Goal: Register for event/course

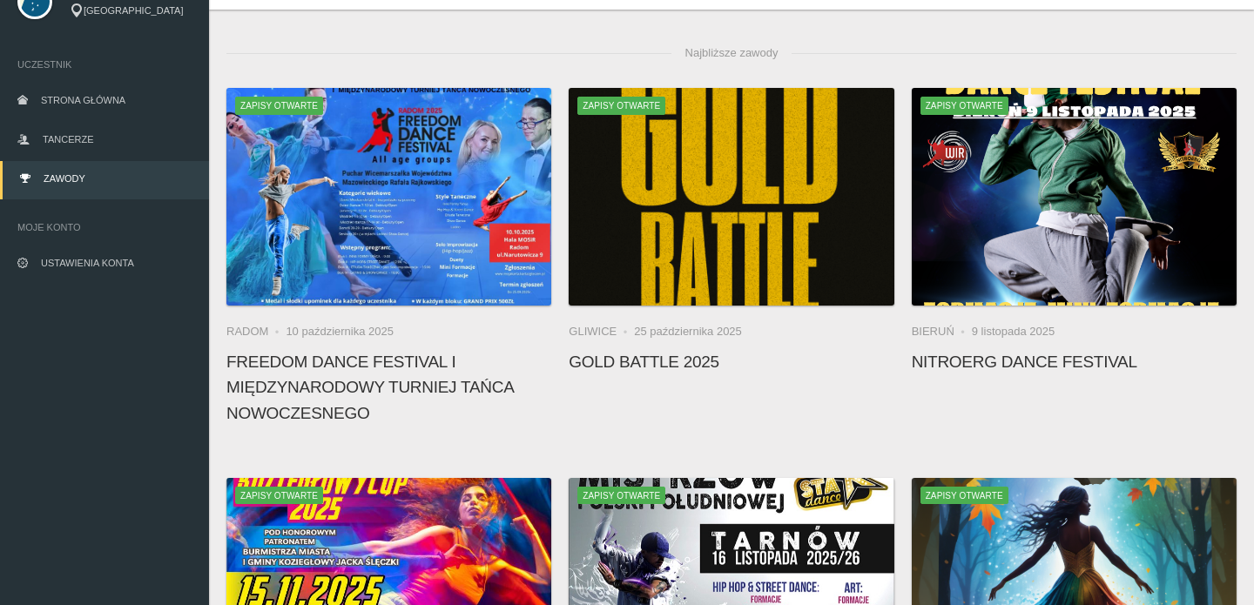
scroll to position [81, 0]
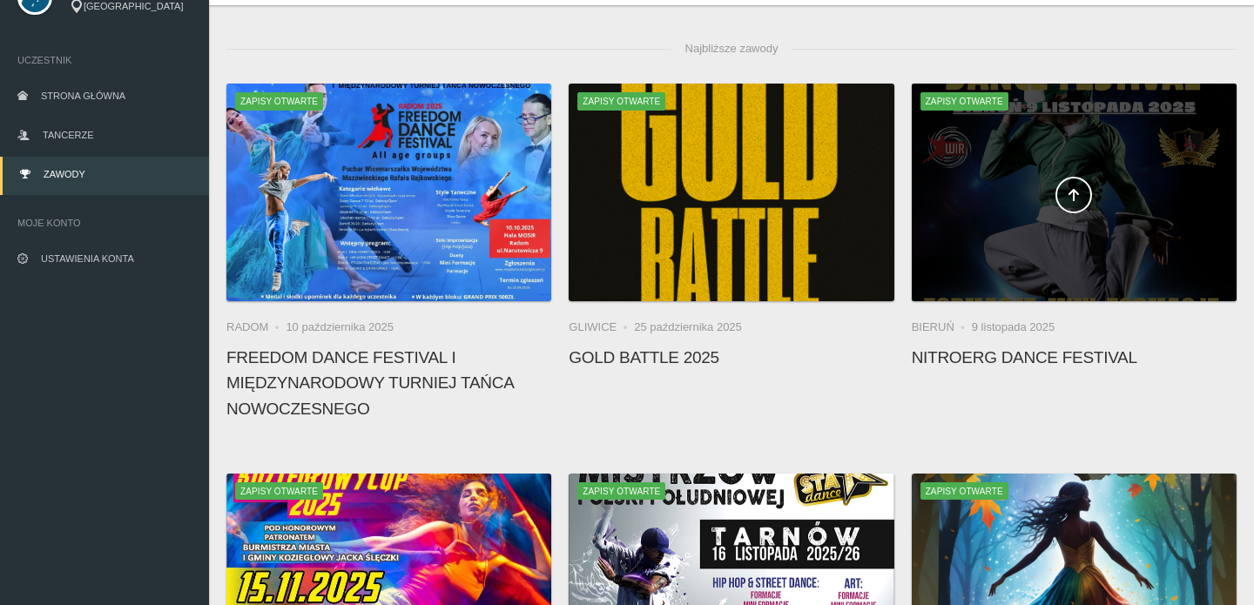
click at [999, 205] on span at bounding box center [1074, 195] width 325 height 37
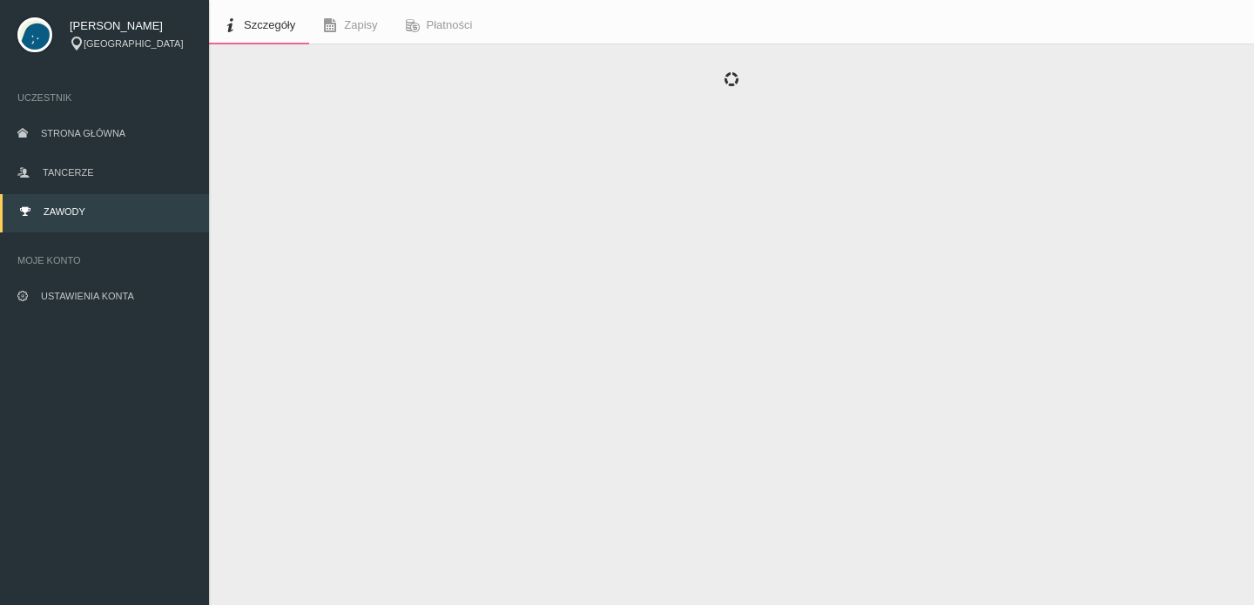
scroll to position [44, 0]
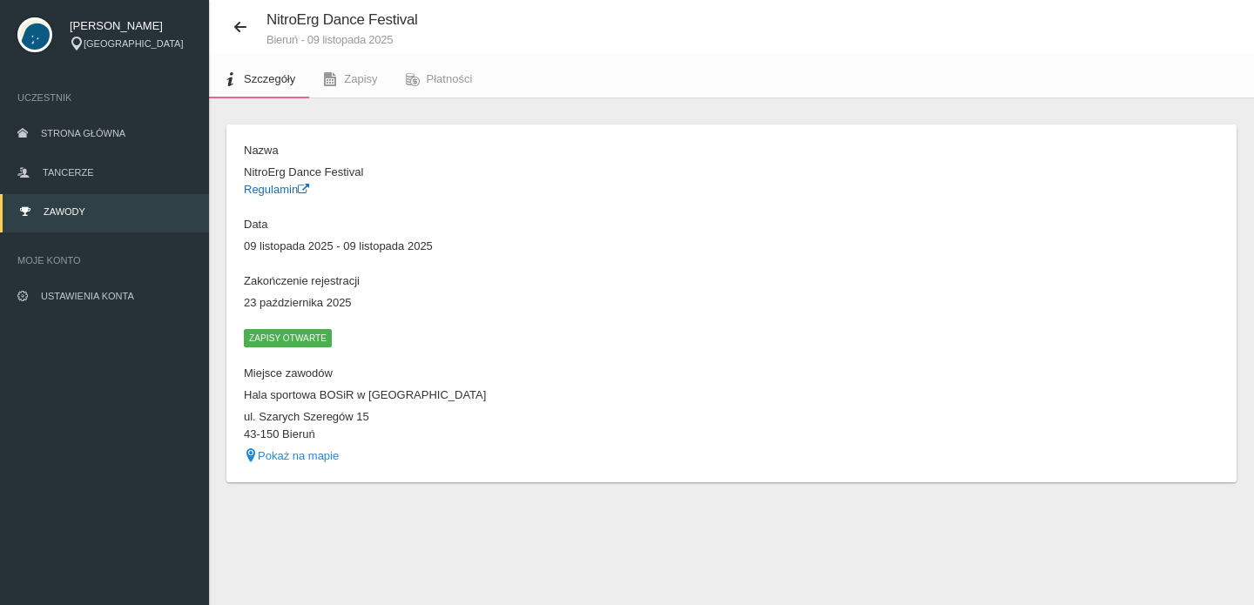
click at [288, 188] on link "Regulamin" at bounding box center [276, 189] width 65 height 13
drag, startPoint x: 245, startPoint y: 390, endPoint x: 354, endPoint y: 434, distance: 118.3
click at [354, 434] on dl "Nazwa NitroErg Dance Festival Regulamin Data [DATE] - [DATE] Zakończenie rejest…" at bounding box center [483, 303] width 479 height 322
click at [329, 451] on link "Pokaż na mapie" at bounding box center [291, 455] width 95 height 13
click at [242, 28] on icon at bounding box center [240, 27] width 14 height 14
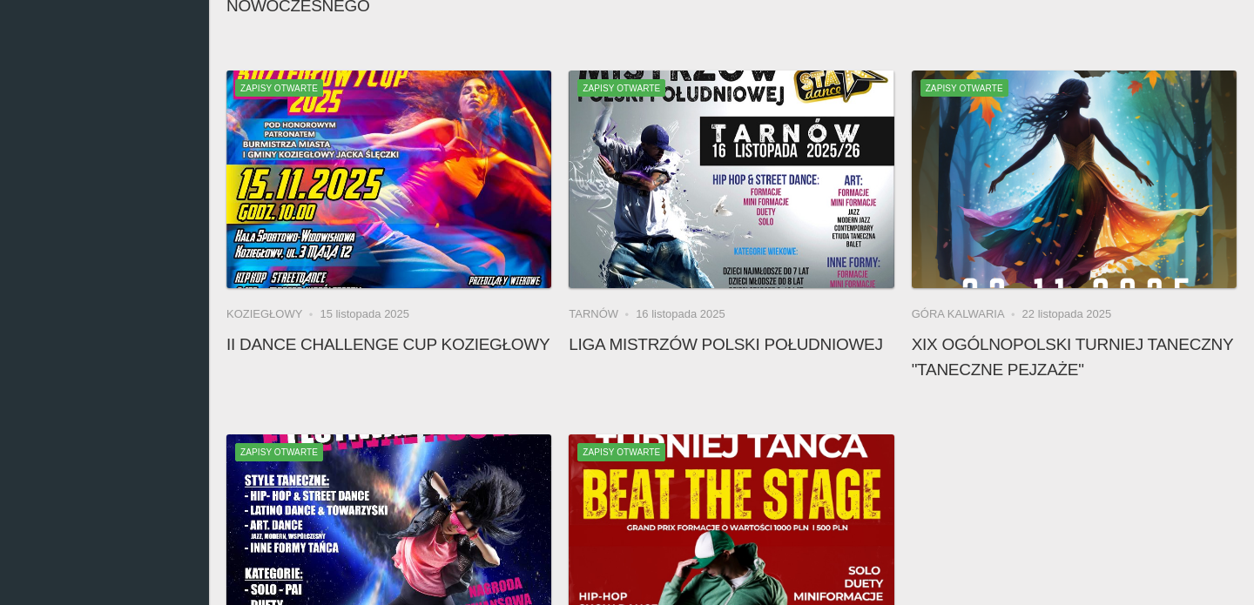
scroll to position [489, 0]
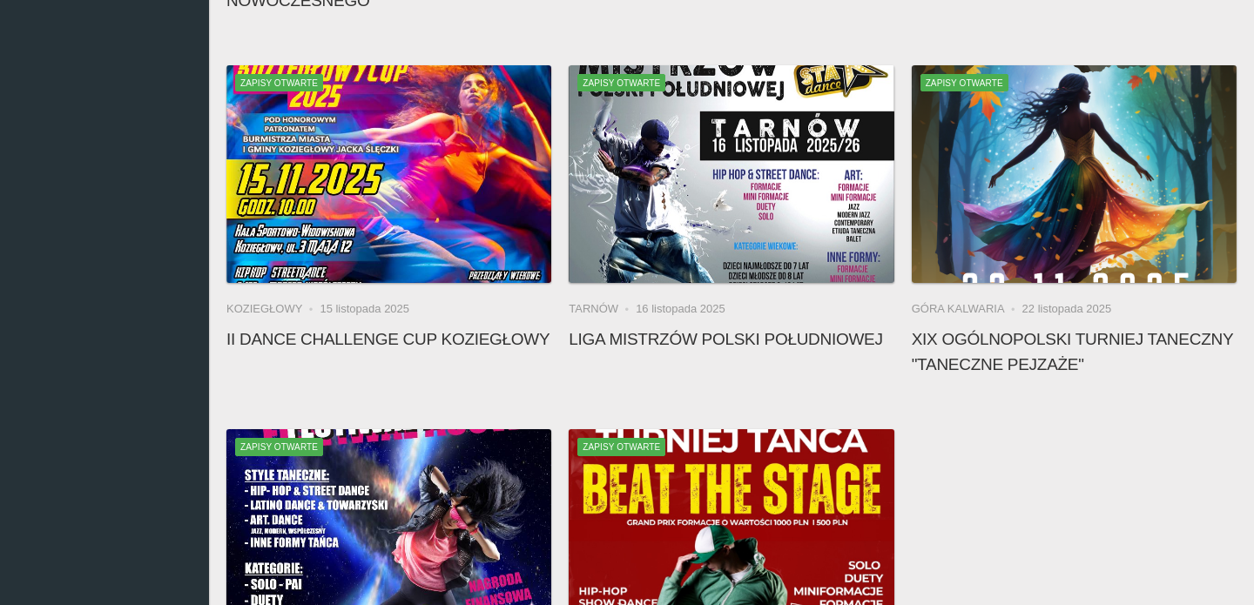
click at [1023, 460] on div "Zapisy otwarte Radom [DATE] FREEDOM DANCE FESTIVAL I Międzynarodowy Turniej Tań…" at bounding box center [731, 234] width 1027 height 1119
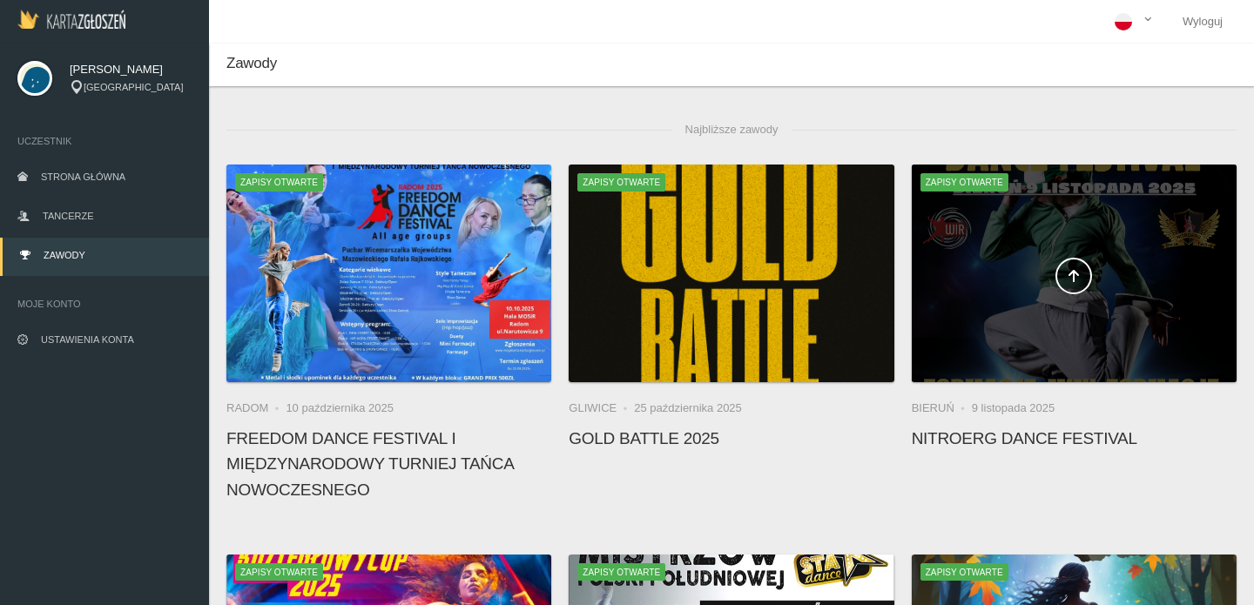
scroll to position [0, 0]
click at [1068, 280] on icon at bounding box center [1074, 276] width 14 height 14
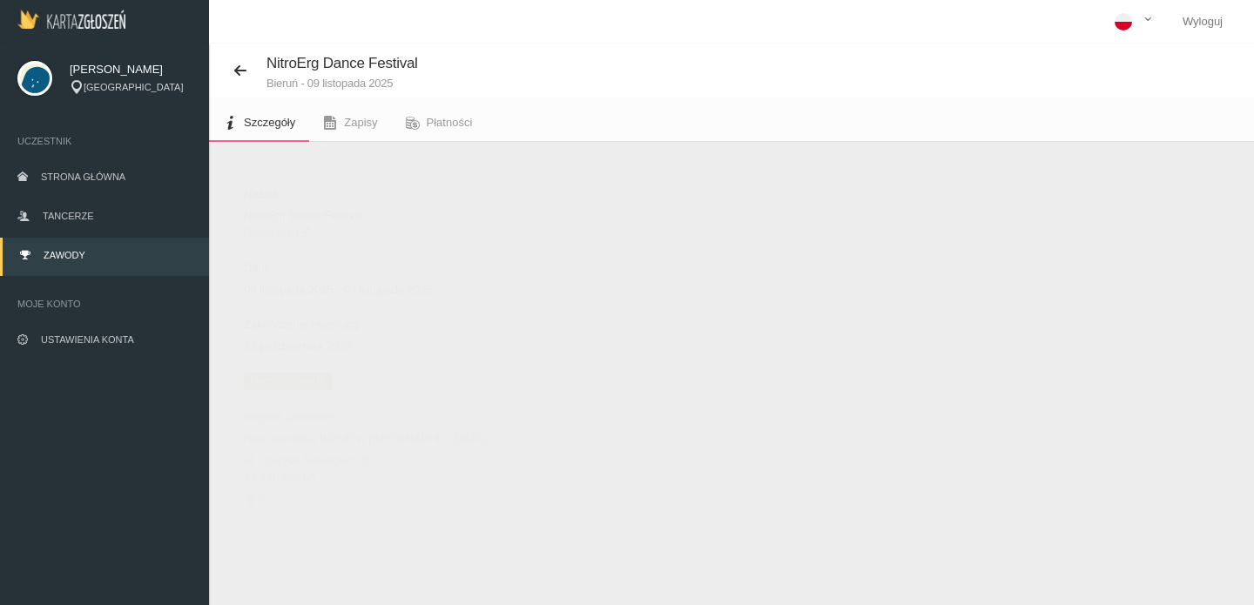
click at [284, 232] on link "Regulamin" at bounding box center [276, 232] width 65 height 13
click at [237, 59] on button at bounding box center [246, 70] width 40 height 23
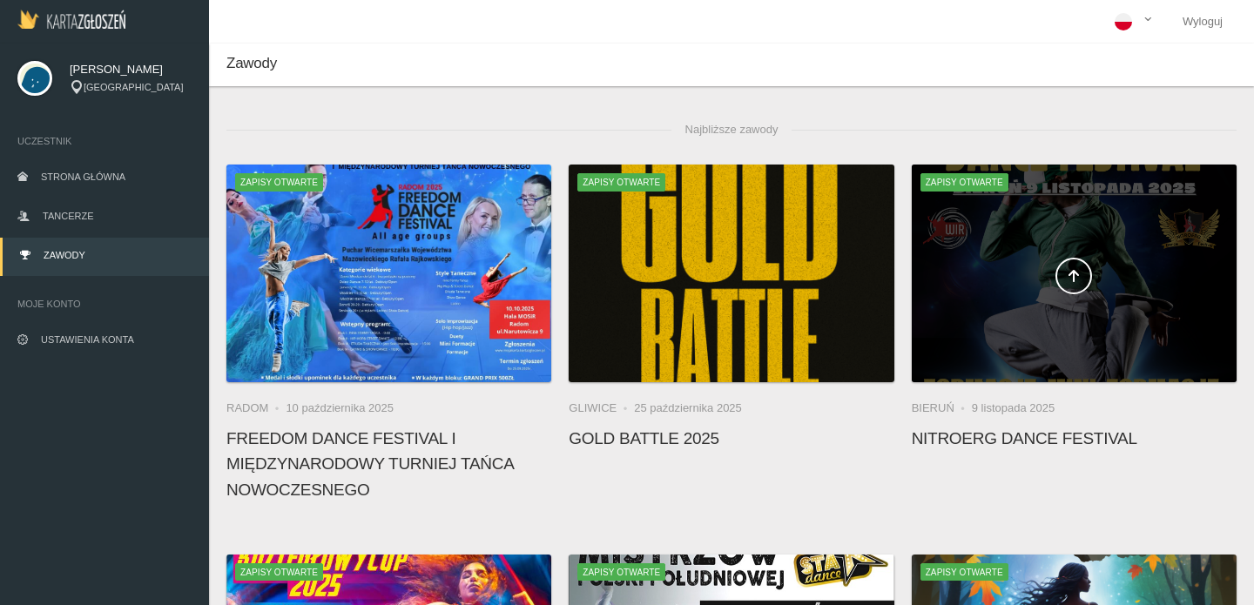
click at [1060, 255] on div at bounding box center [1074, 274] width 325 height 218
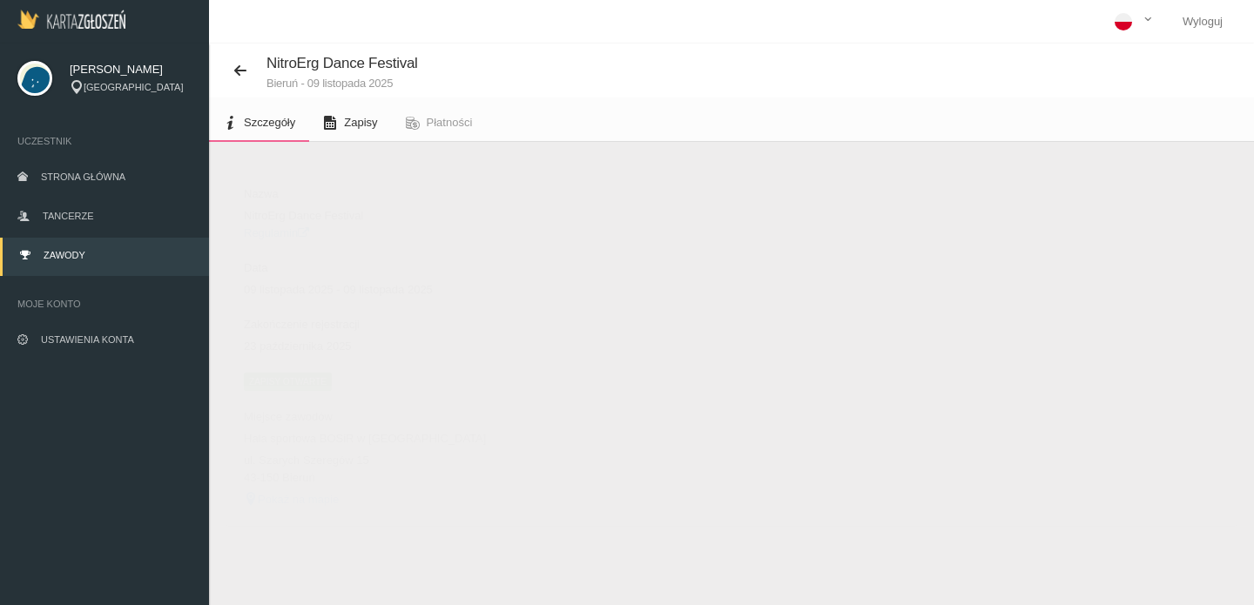
click at [369, 127] on span "Zapisy" at bounding box center [360, 122] width 33 height 13
click at [308, 188] on button "Dodaj występ" at bounding box center [285, 184] width 119 height 33
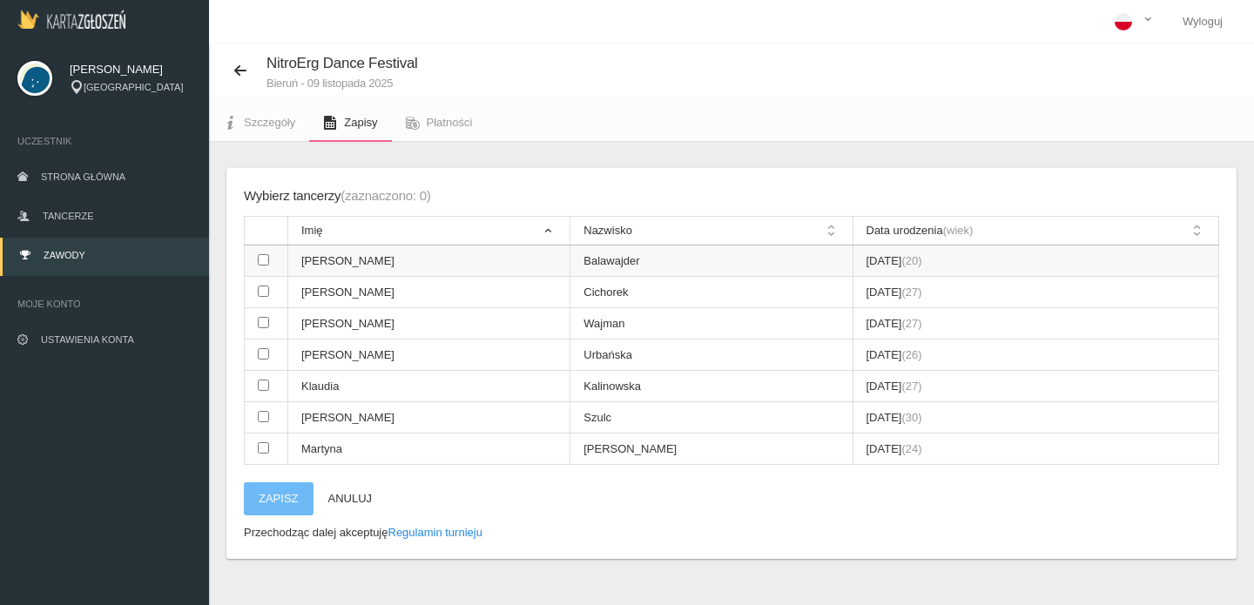
click at [258, 261] on input "checkbox" at bounding box center [263, 259] width 11 height 11
checkbox input "true"
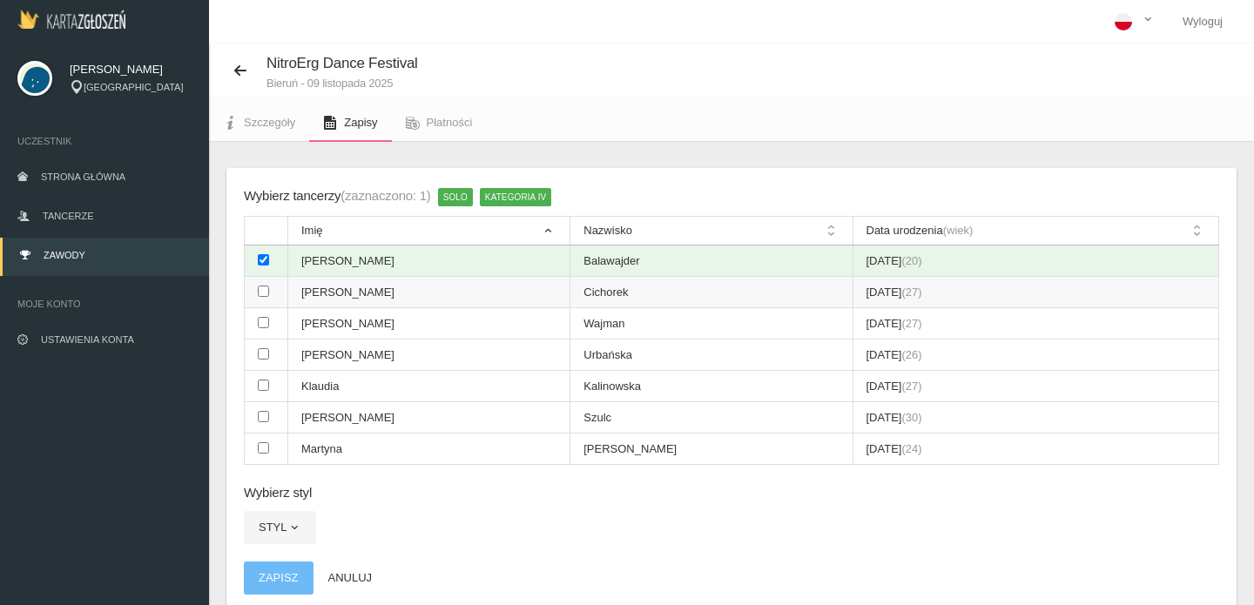
click at [258, 281] on td at bounding box center [267, 292] width 44 height 31
checkbox input "true"
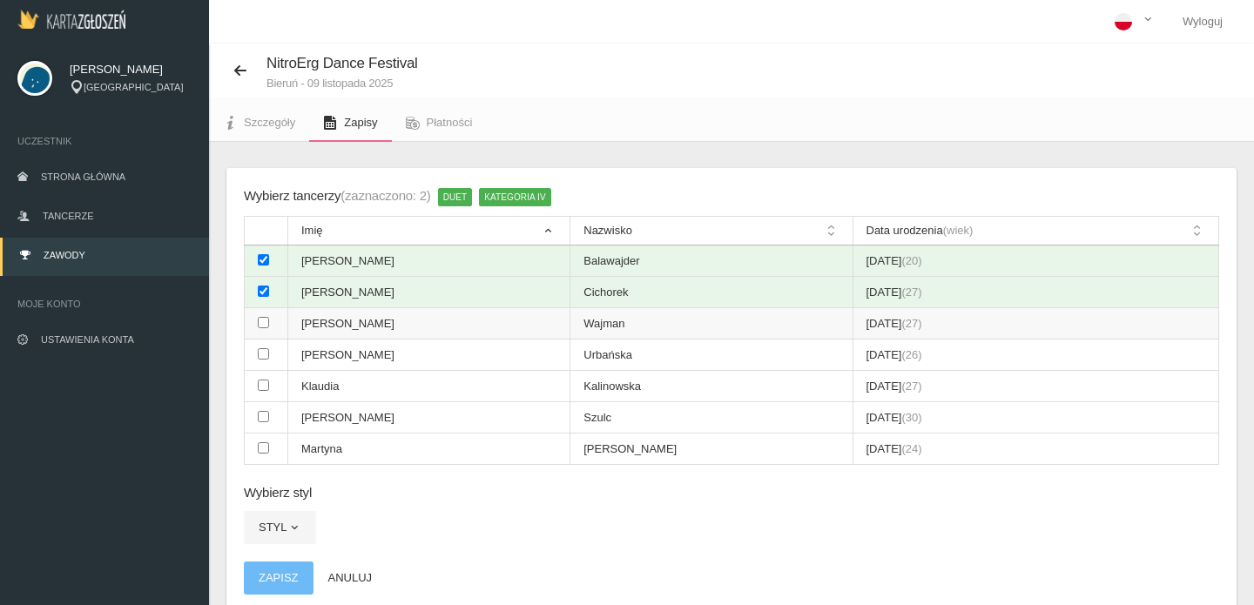
click at [262, 319] on input "checkbox" at bounding box center [263, 322] width 11 height 11
checkbox input "true"
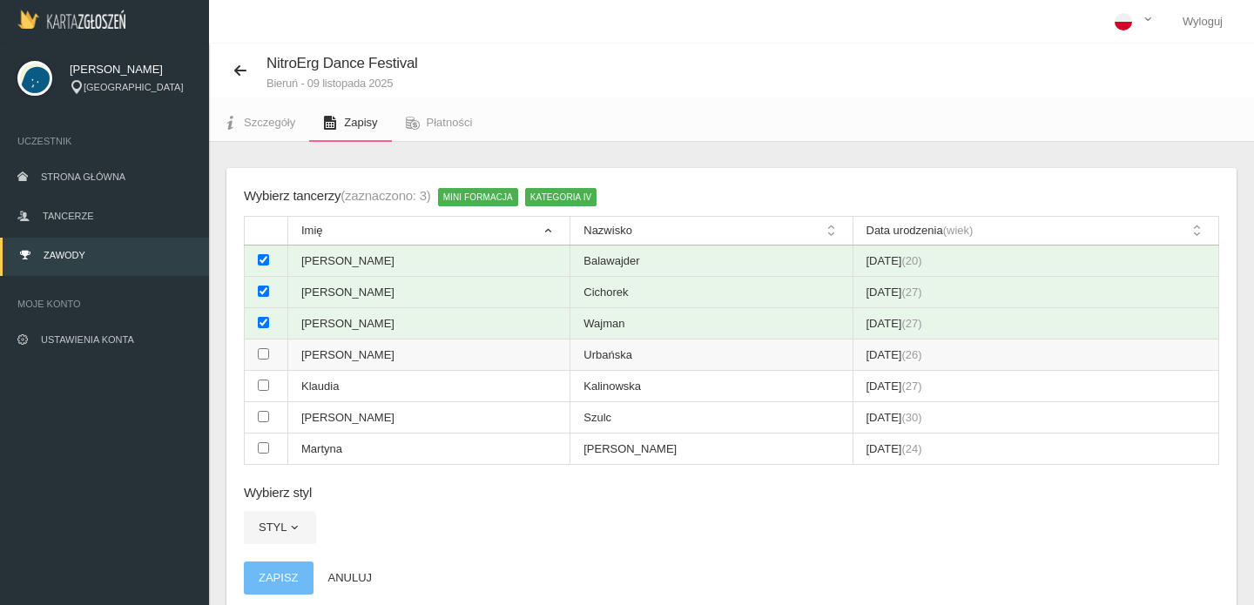
click at [264, 348] on input "checkbox" at bounding box center [263, 353] width 11 height 11
checkbox input "true"
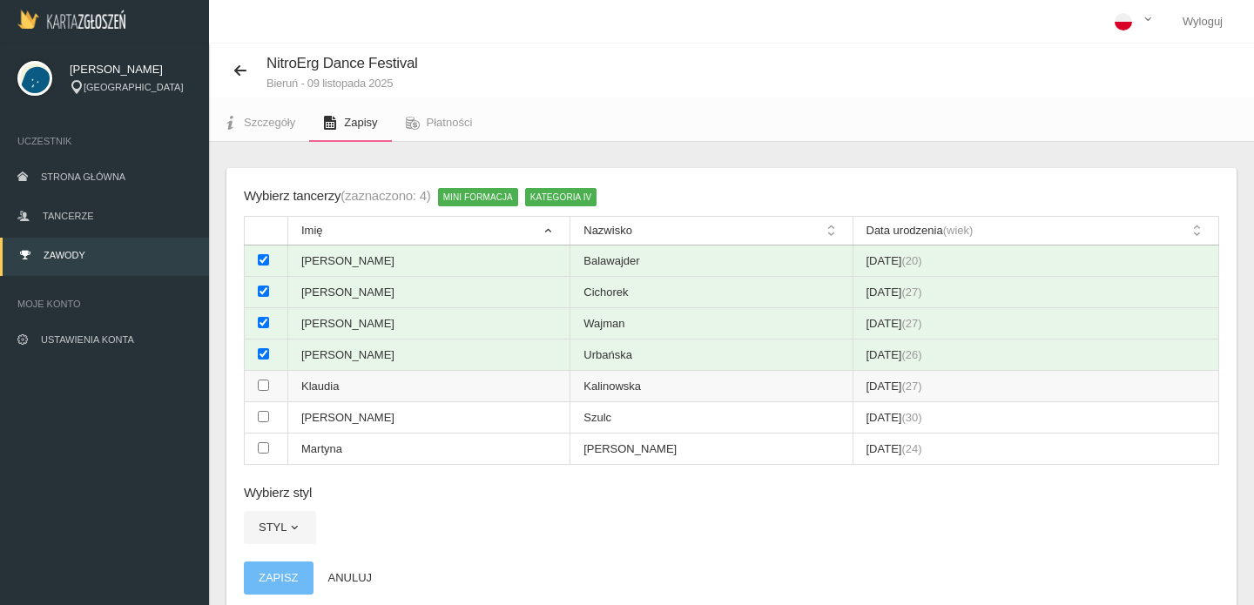
click at [264, 380] on input "checkbox" at bounding box center [263, 385] width 11 height 11
checkbox input "true"
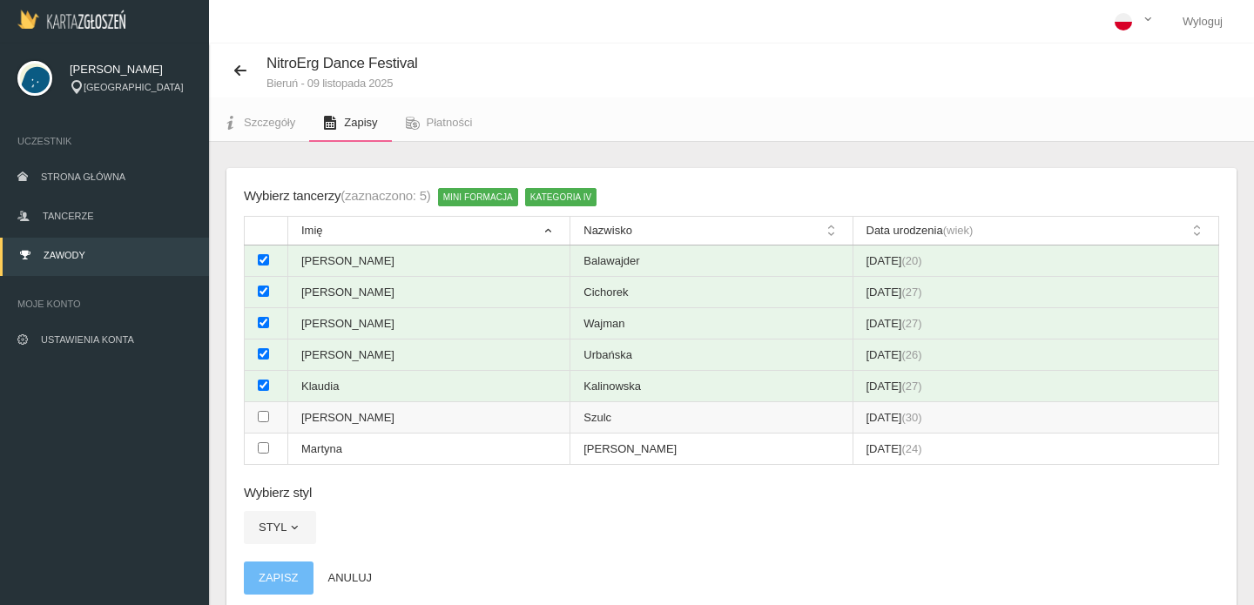
click at [265, 411] on input "checkbox" at bounding box center [263, 416] width 11 height 11
checkbox input "true"
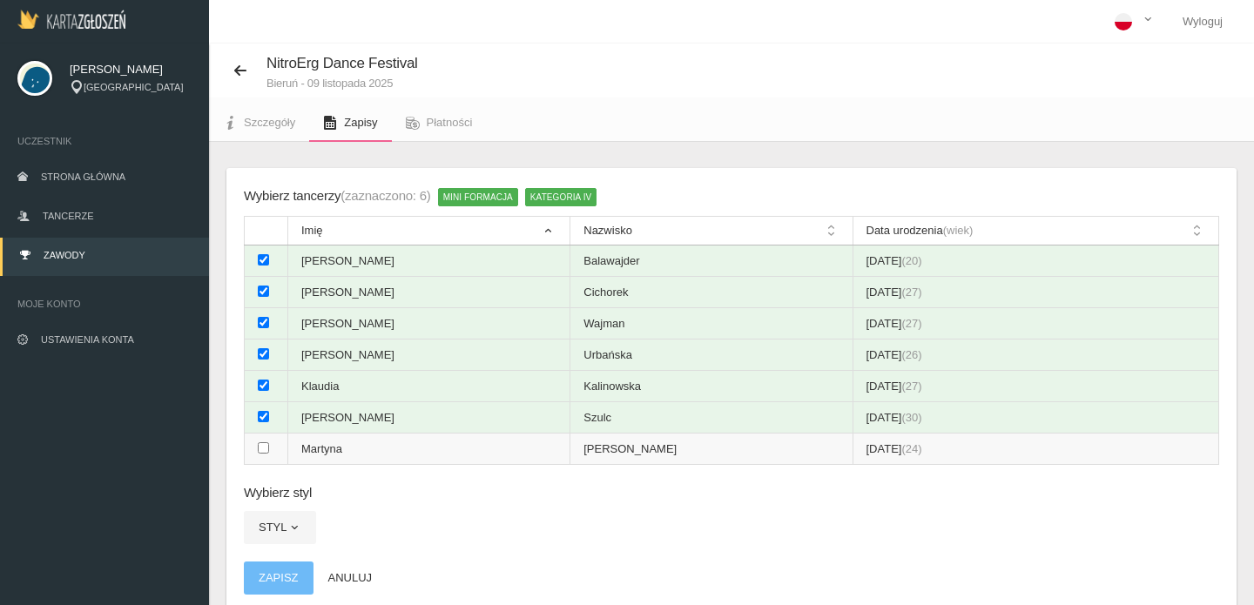
click at [263, 442] on td at bounding box center [267, 449] width 44 height 31
checkbox input "true"
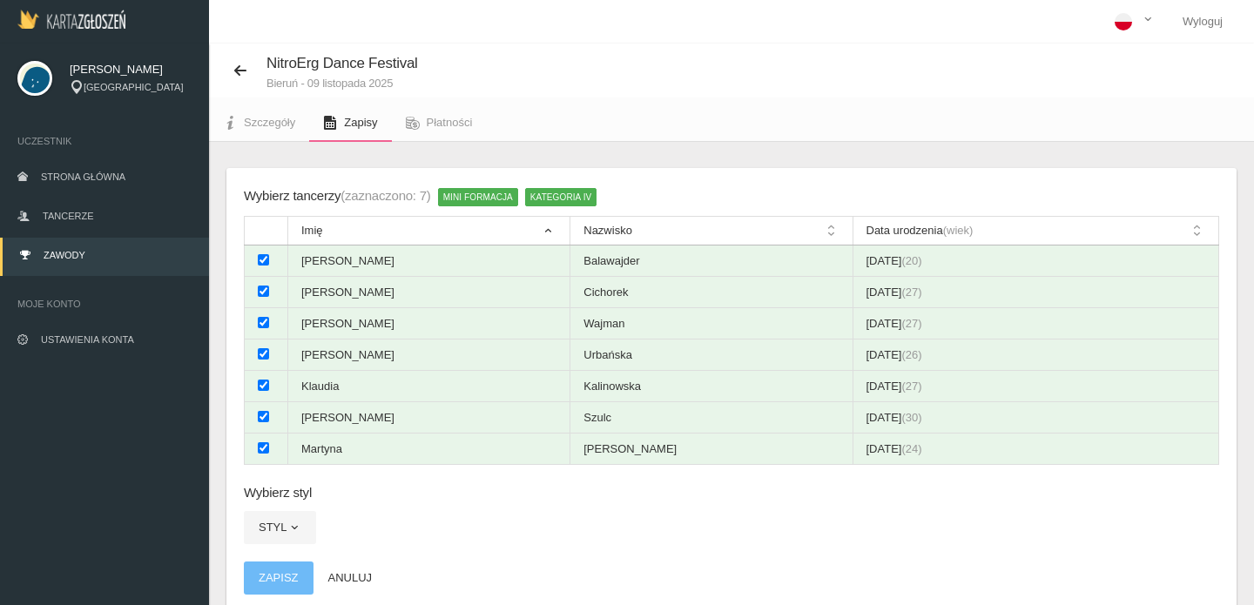
scroll to position [64, 0]
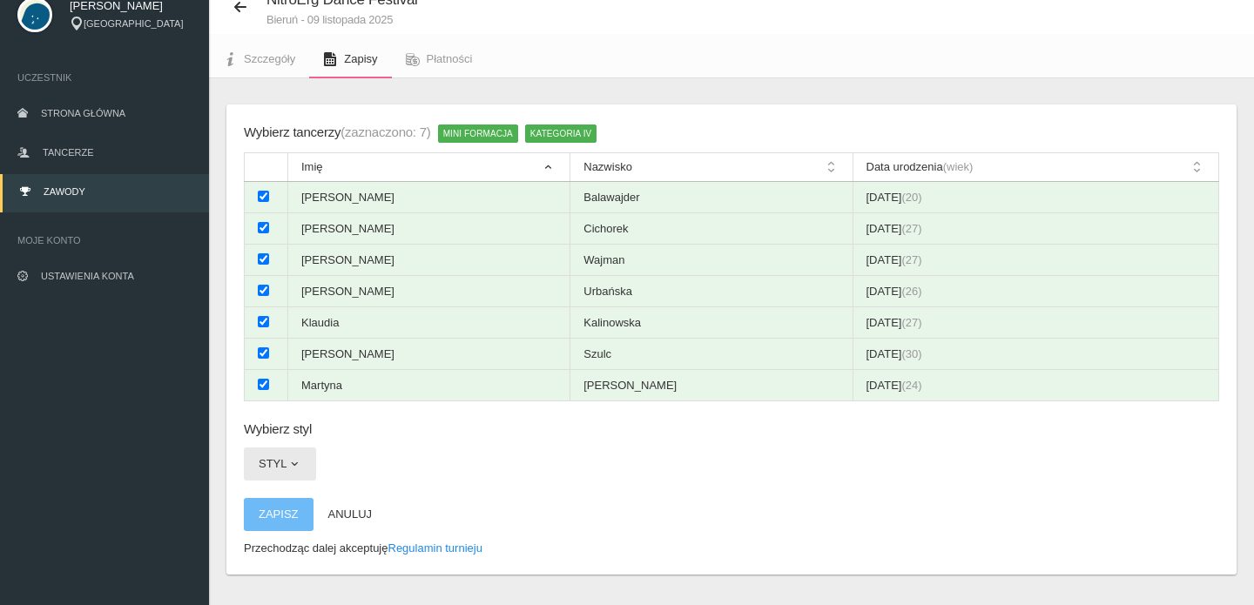
click at [293, 457] on span "button" at bounding box center [294, 464] width 14 height 14
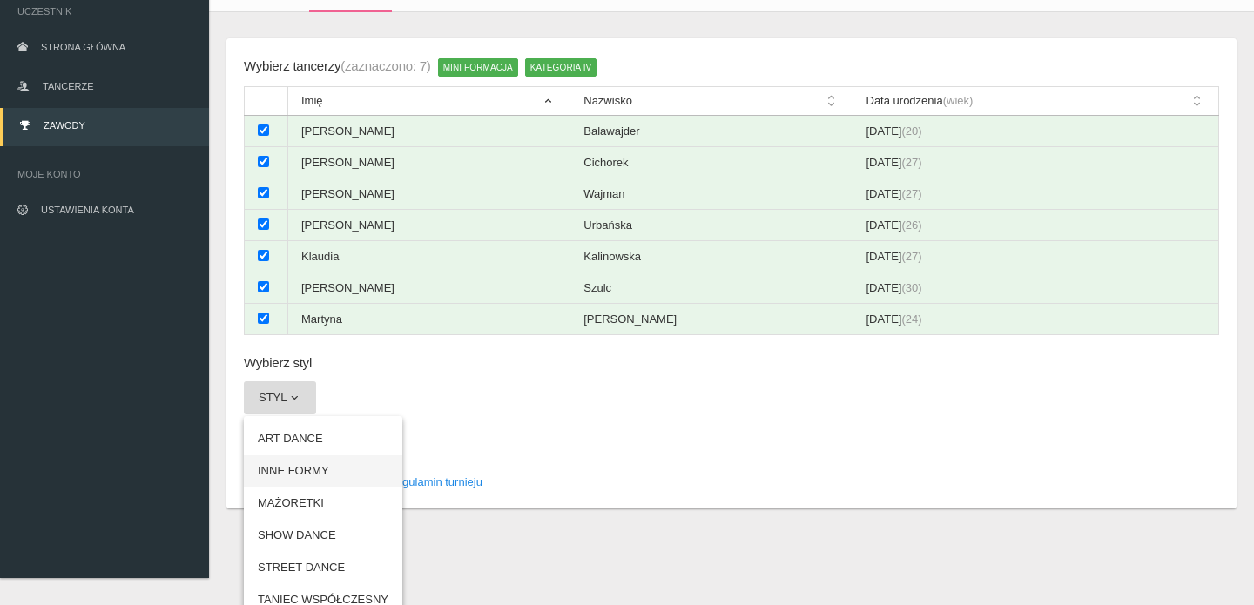
scroll to position [129, 0]
click at [286, 456] on link "INNE FORMY" at bounding box center [323, 471] width 158 height 31
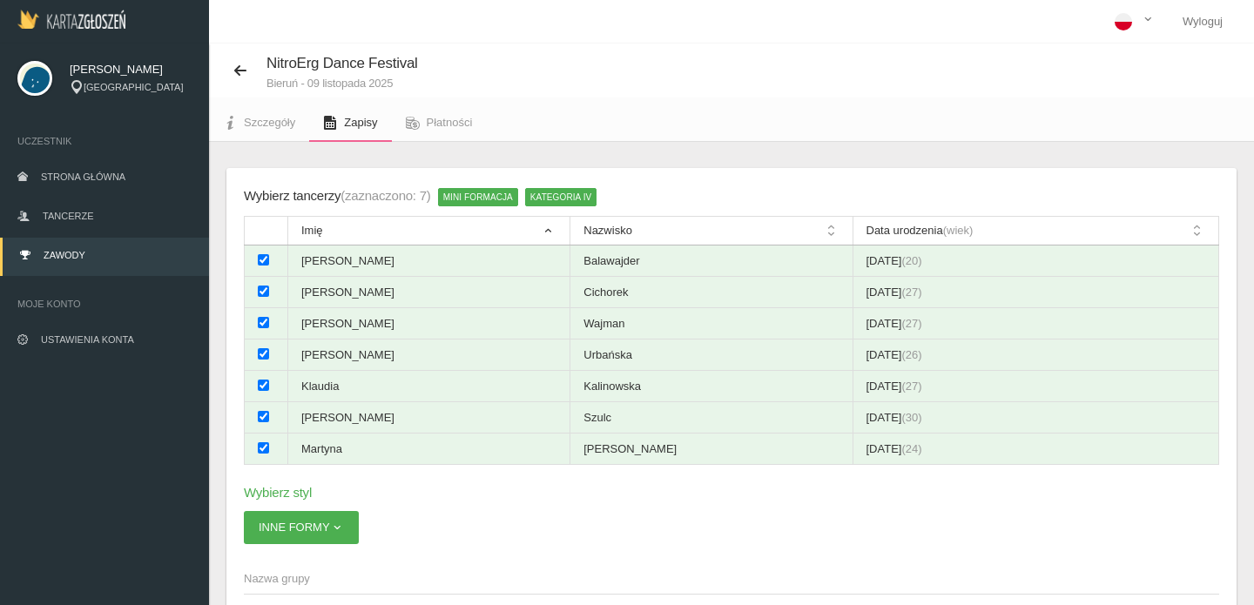
scroll to position [0, 0]
